Goal: Task Accomplishment & Management: Manage account settings

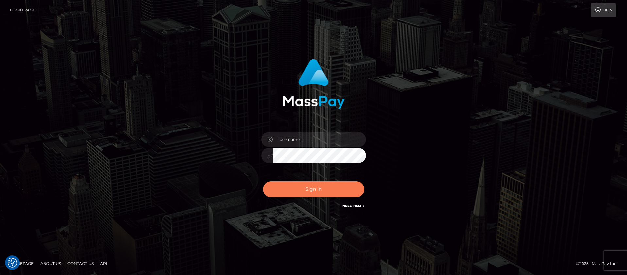
checkbox input "true"
type input "balsaberisic"
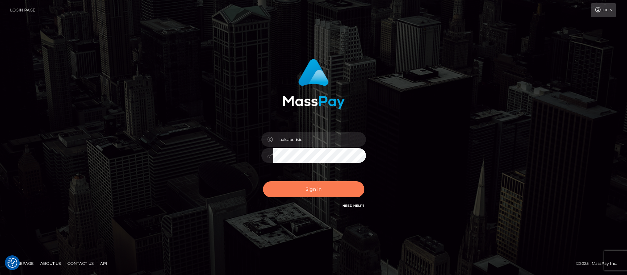
click at [302, 189] on button "Sign in" at bounding box center [313, 189] width 101 height 16
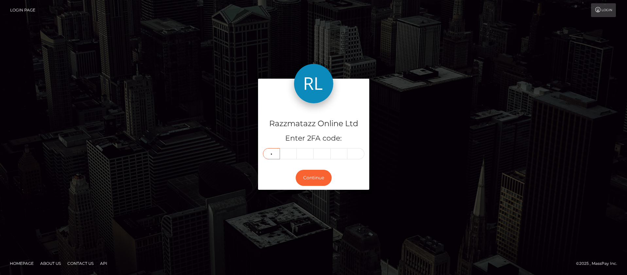
type input "3"
type input "5"
type input "7"
type input "6"
type input "0"
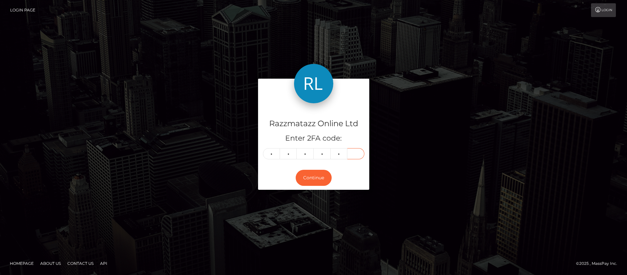
type input "3"
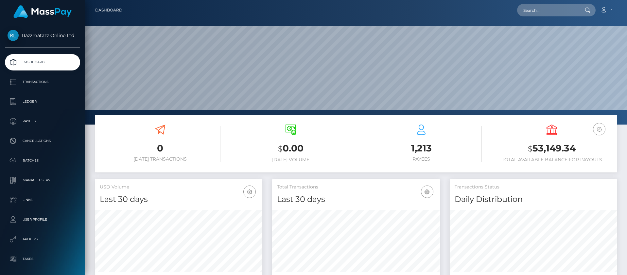
scroll to position [116, 168]
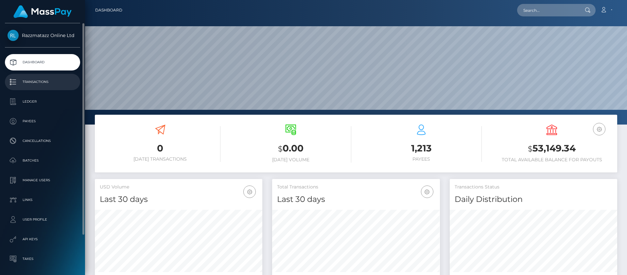
click at [41, 84] on p "Transactions" at bounding box center [43, 82] width 70 height 10
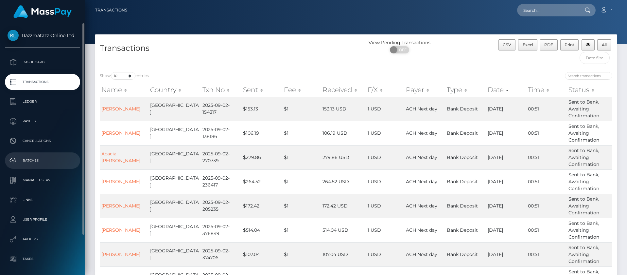
click at [47, 160] on p "Batches" at bounding box center [43, 160] width 70 height 10
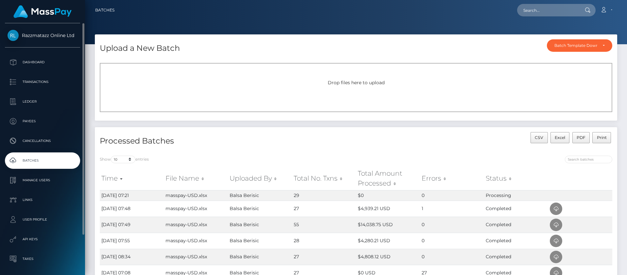
click at [50, 165] on p "Batches" at bounding box center [43, 160] width 70 height 10
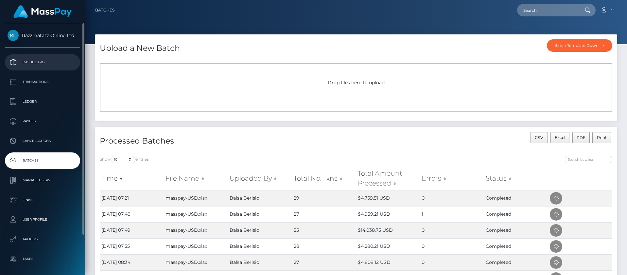
click at [45, 55] on link "Dashboard" at bounding box center [42, 62] width 75 height 16
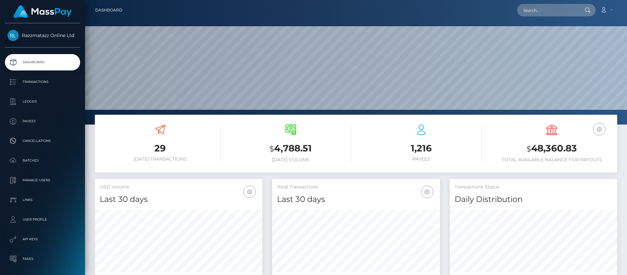
scroll to position [116, 168]
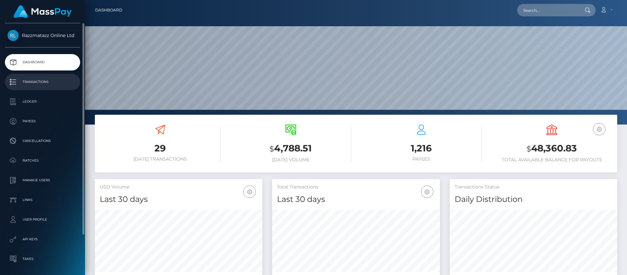
click at [61, 76] on link "Transactions" at bounding box center [42, 82] width 75 height 16
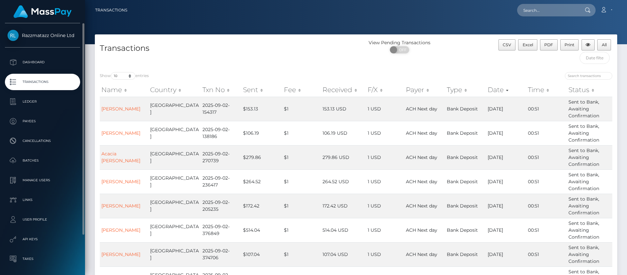
click at [36, 83] on p "Transactions" at bounding box center [43, 82] width 70 height 10
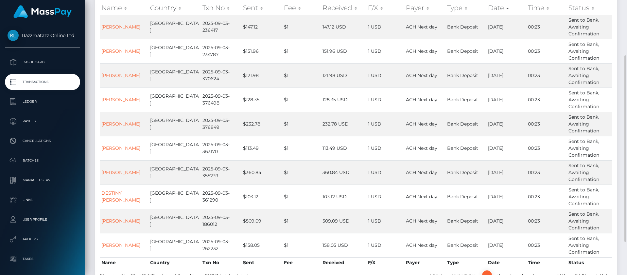
scroll to position [130, 0]
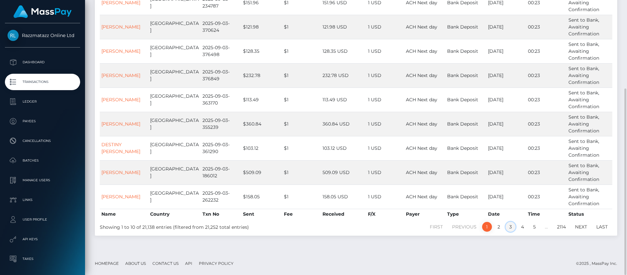
click at [513, 227] on link "3" at bounding box center [511, 227] width 10 height 10
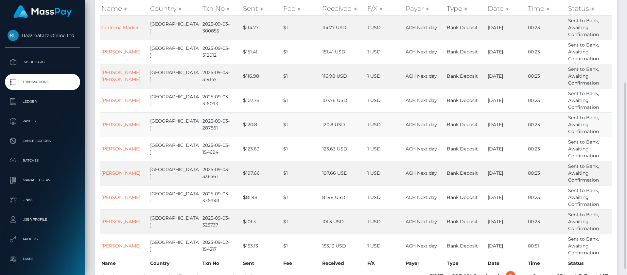
scroll to position [98, 0]
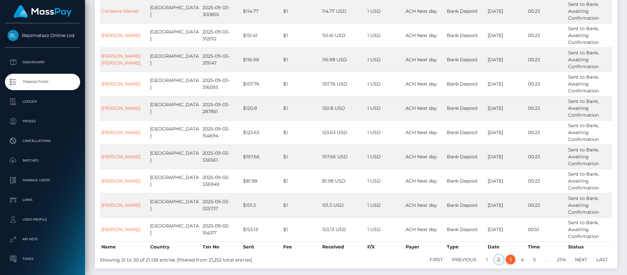
click at [498, 256] on link "2" at bounding box center [499, 259] width 10 height 10
click at [484, 258] on link "1" at bounding box center [487, 259] width 10 height 10
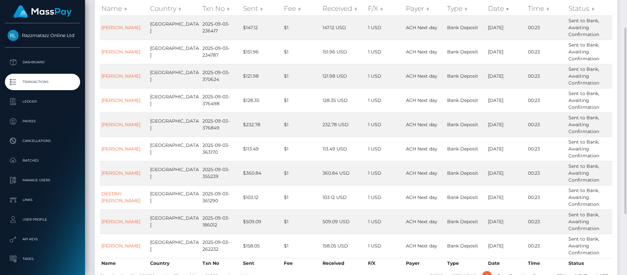
scroll to position [65, 0]
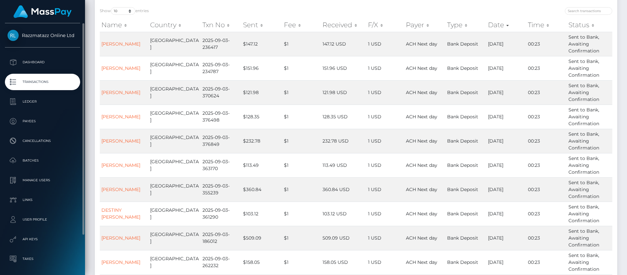
click at [54, 71] on ul "Dashboard Transactions Ledger Payees Cancellations Batches Links" at bounding box center [42, 170] width 85 height 232
click at [52, 66] on p "Dashboard" at bounding box center [43, 62] width 70 height 10
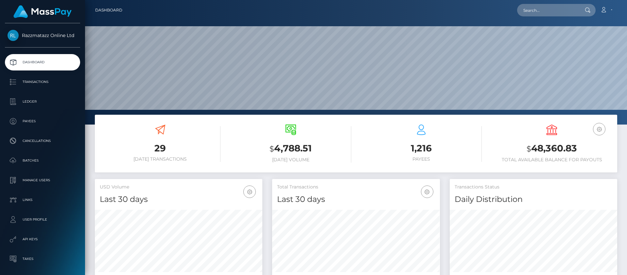
scroll to position [116, 168]
